Goal: Transaction & Acquisition: Purchase product/service

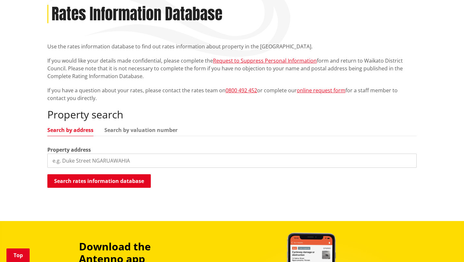
scroll to position [89, 0]
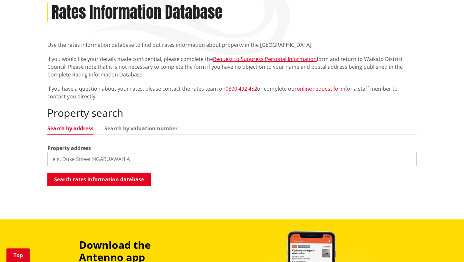
click at [239, 157] on input "search" at bounding box center [231, 159] width 369 height 14
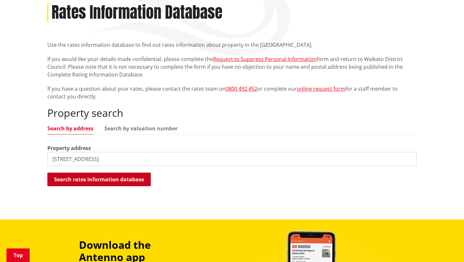
type input "214 helenslee road"
click at [131, 183] on button "Search rates information database" at bounding box center [98, 179] width 103 height 14
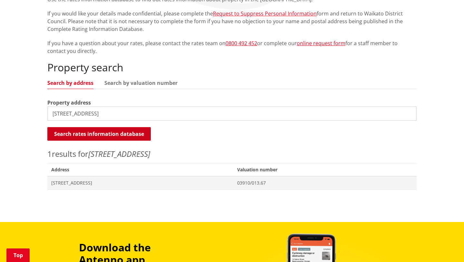
scroll to position [145, 0]
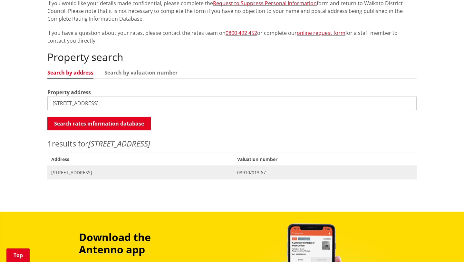
click at [103, 172] on span "[STREET_ADDRESS]" at bounding box center [140, 172] width 178 height 6
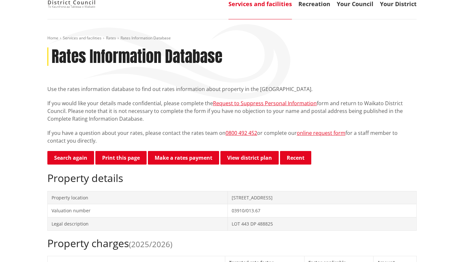
scroll to position [45, 0]
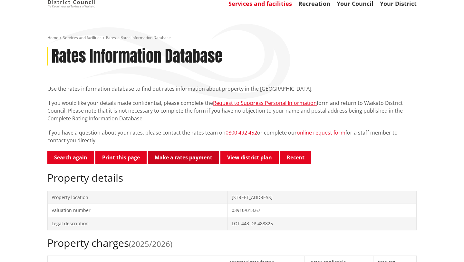
click at [195, 157] on link "Make a rates payment" at bounding box center [183, 158] width 71 height 14
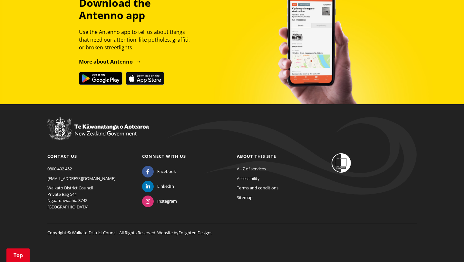
scroll to position [975, 0]
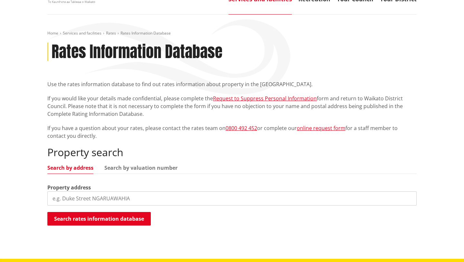
scroll to position [48, 0]
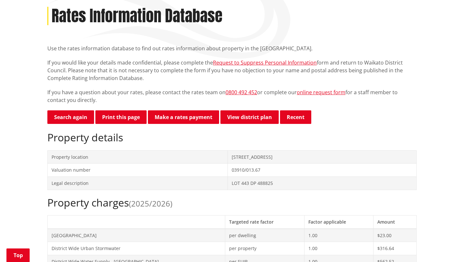
scroll to position [84, 0]
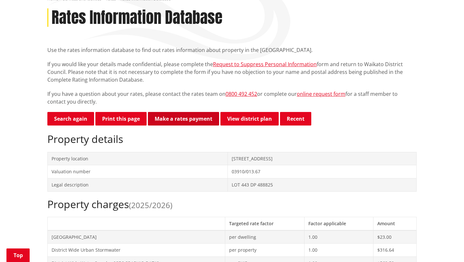
click at [182, 122] on link "Make a rates payment" at bounding box center [183, 119] width 71 height 14
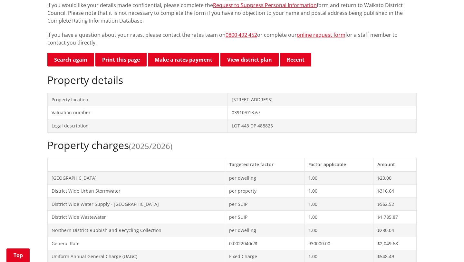
scroll to position [137, 0]
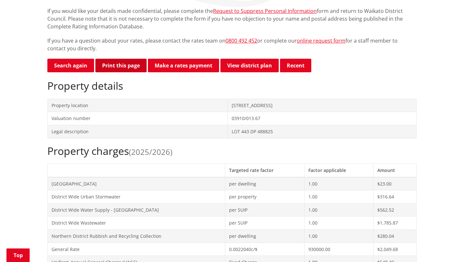
click at [134, 68] on button "Print this page" at bounding box center [120, 66] width 51 height 14
